Goal: Task Accomplishment & Management: Use online tool/utility

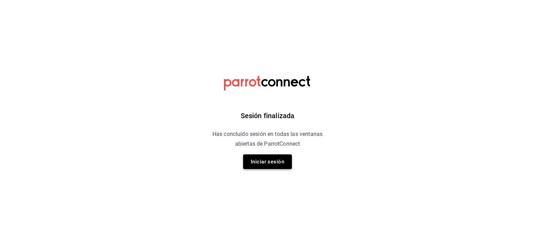
click at [283, 164] on button "Iniciar sesión" at bounding box center [267, 161] width 49 height 15
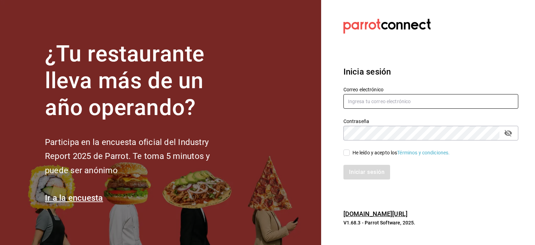
type input "DDDMACIEL@GMAIL.COM"
click at [345, 155] on input "He leído y acepto los Términos y condiciones." at bounding box center [347, 152] width 6 height 6
checkbox input "true"
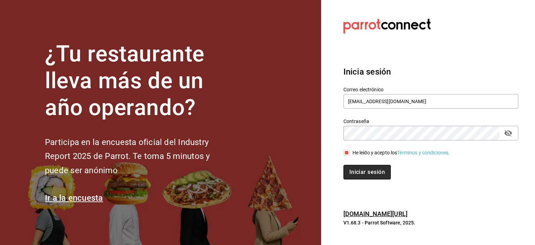
click at [360, 166] on button "Iniciar sesión" at bounding box center [367, 172] width 47 height 15
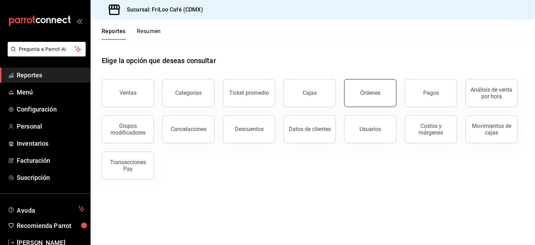
click at [359, 95] on button "Órdenes" at bounding box center [370, 93] width 52 height 28
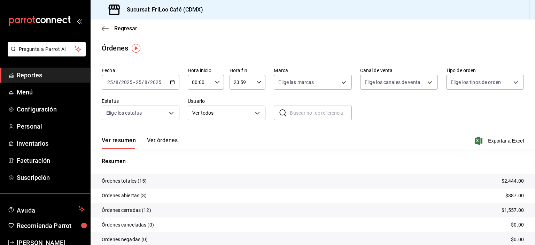
click at [173, 83] on icon "button" at bounding box center [172, 82] width 5 height 5
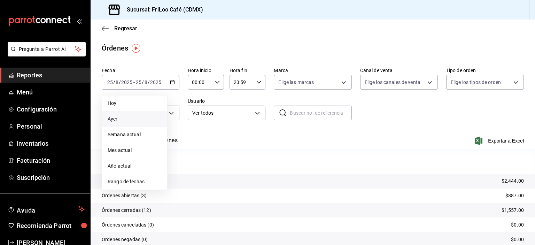
click at [130, 120] on span "Ayer" at bounding box center [135, 118] width 54 height 7
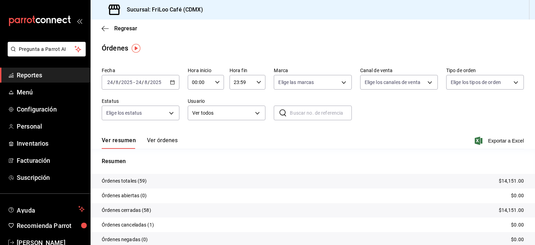
click at [216, 82] on \(Stroke\) "button" at bounding box center [217, 82] width 4 height 2
click at [216, 82] on div at bounding box center [267, 122] width 535 height 245
click at [259, 82] on icon "button" at bounding box center [258, 82] width 5 height 5
click at [238, 119] on span "13" at bounding box center [236, 117] width 7 height 6
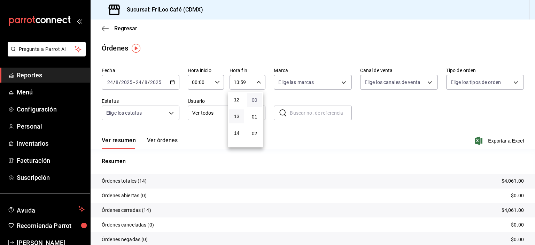
click at [254, 100] on span "00" at bounding box center [254, 100] width 7 height 6
type input "13:00"
click at [276, 141] on div at bounding box center [267, 122] width 535 height 245
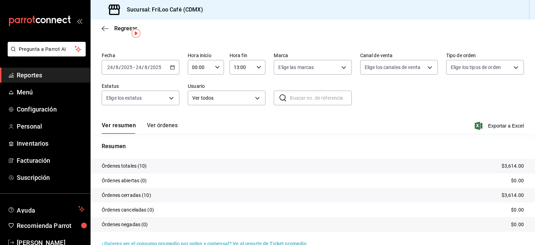
scroll to position [15, 0]
click at [160, 126] on button "Ver órdenes" at bounding box center [162, 128] width 31 height 12
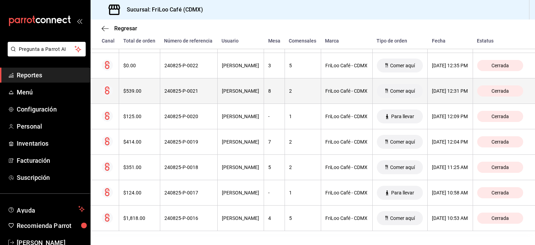
scroll to position [207, 0]
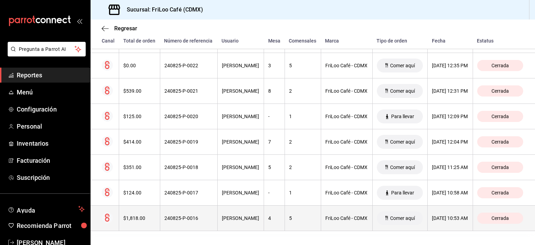
click at [288, 214] on th "5" at bounding box center [303, 218] width 36 height 25
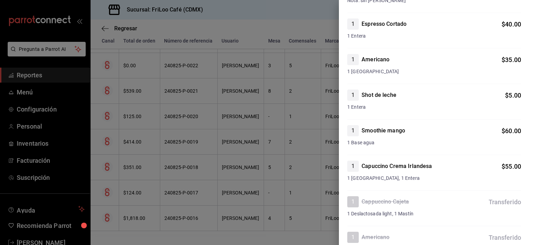
scroll to position [896, 0]
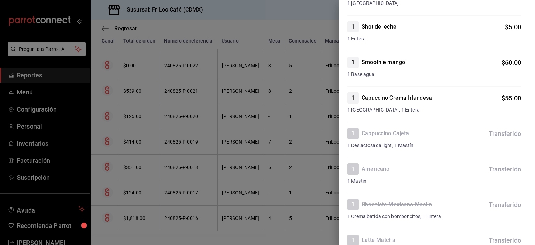
click at [450, 145] on span "1 Deslactosada light, 1 Mastín" at bounding box center [434, 145] width 174 height 7
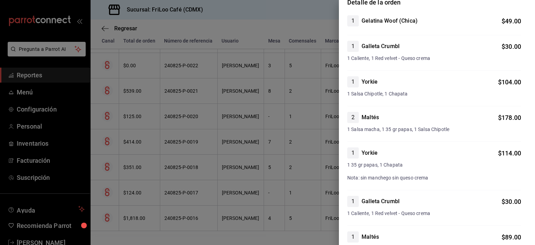
scroll to position [0, 0]
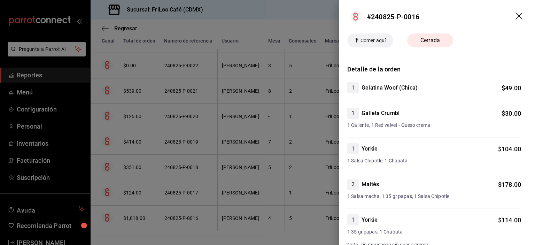
click at [304, 192] on div at bounding box center [267, 122] width 535 height 245
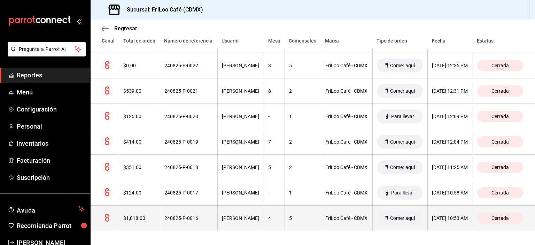
click at [296, 217] on div "5" at bounding box center [303, 218] width 28 height 6
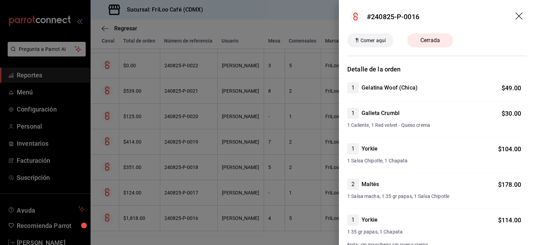
click at [290, 218] on div at bounding box center [267, 122] width 535 height 245
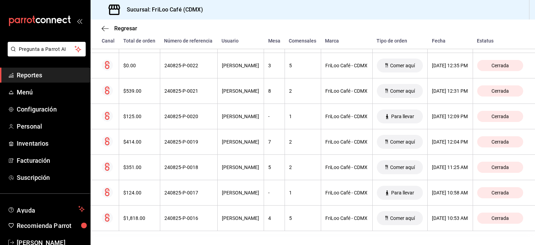
click at [290, 218] on div "5" at bounding box center [303, 218] width 28 height 6
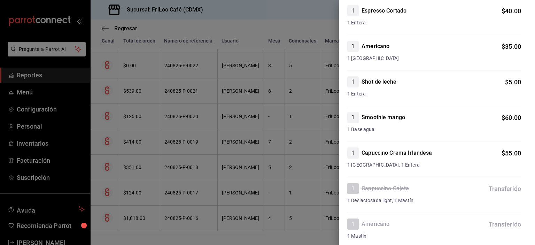
scroll to position [910, 0]
click at [297, 215] on div at bounding box center [267, 122] width 535 height 245
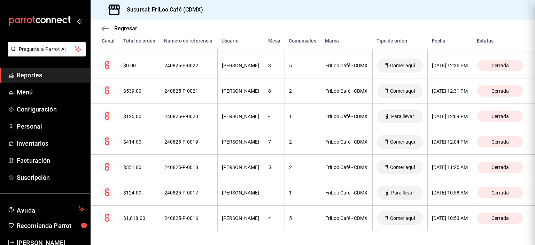
scroll to position [0, 0]
